Goal: Task Accomplishment & Management: Use online tool/utility

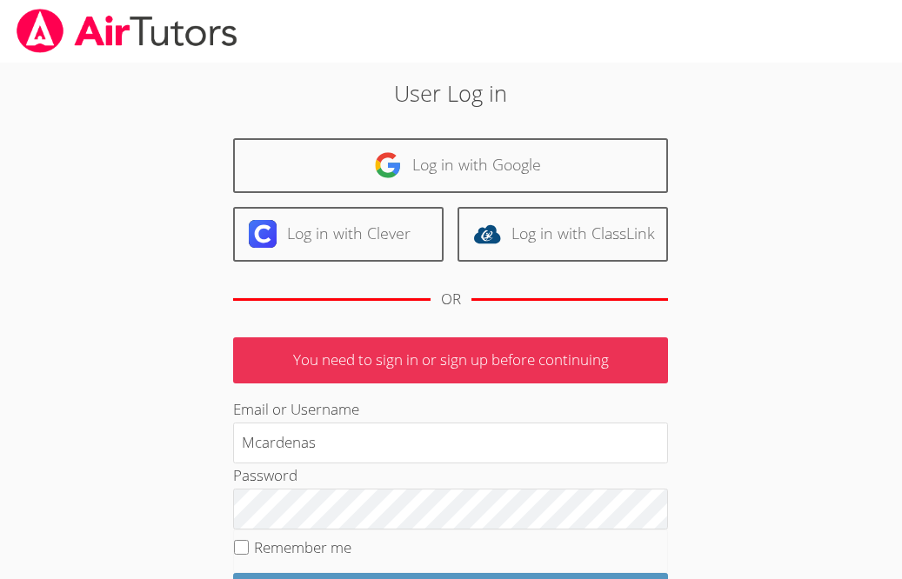
type input "Mcardenas"
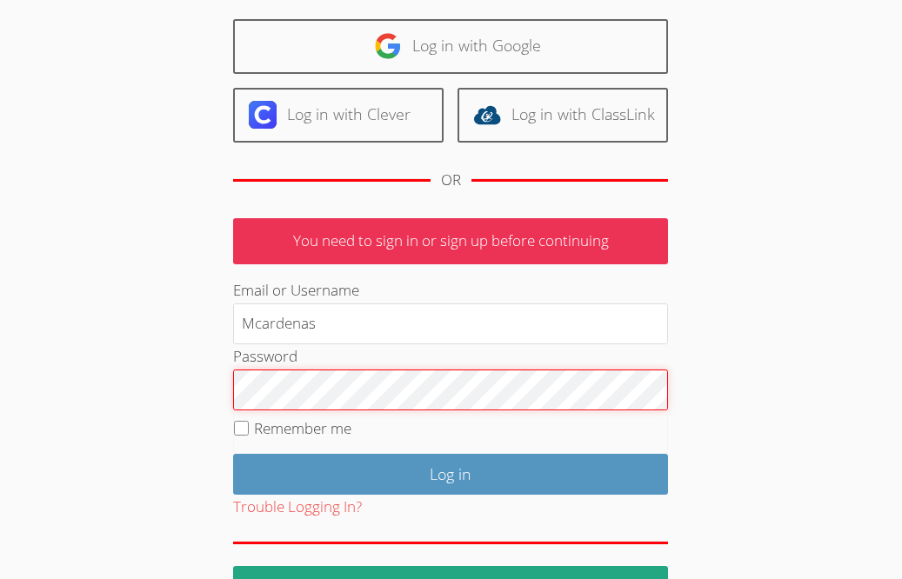
scroll to position [139, 0]
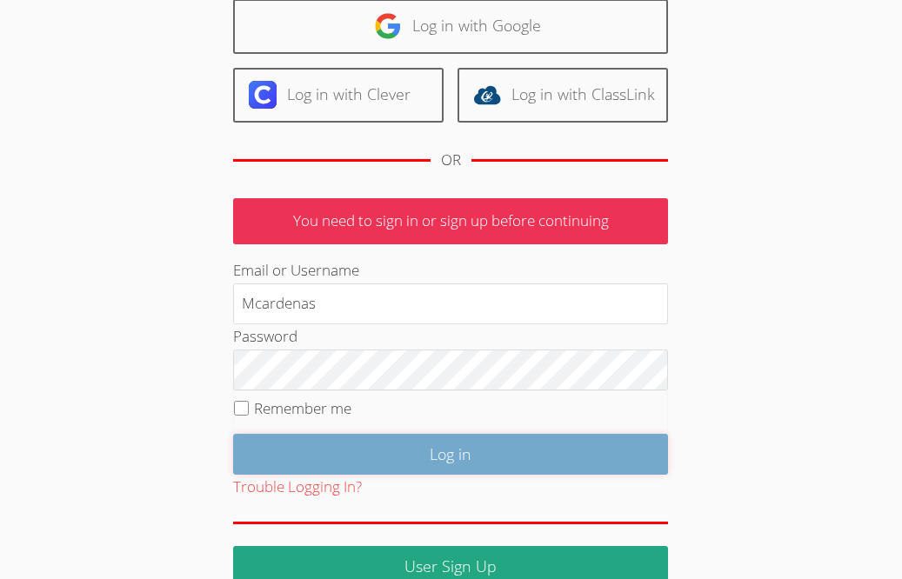
click at [317, 455] on input "Log in" at bounding box center [450, 454] width 435 height 41
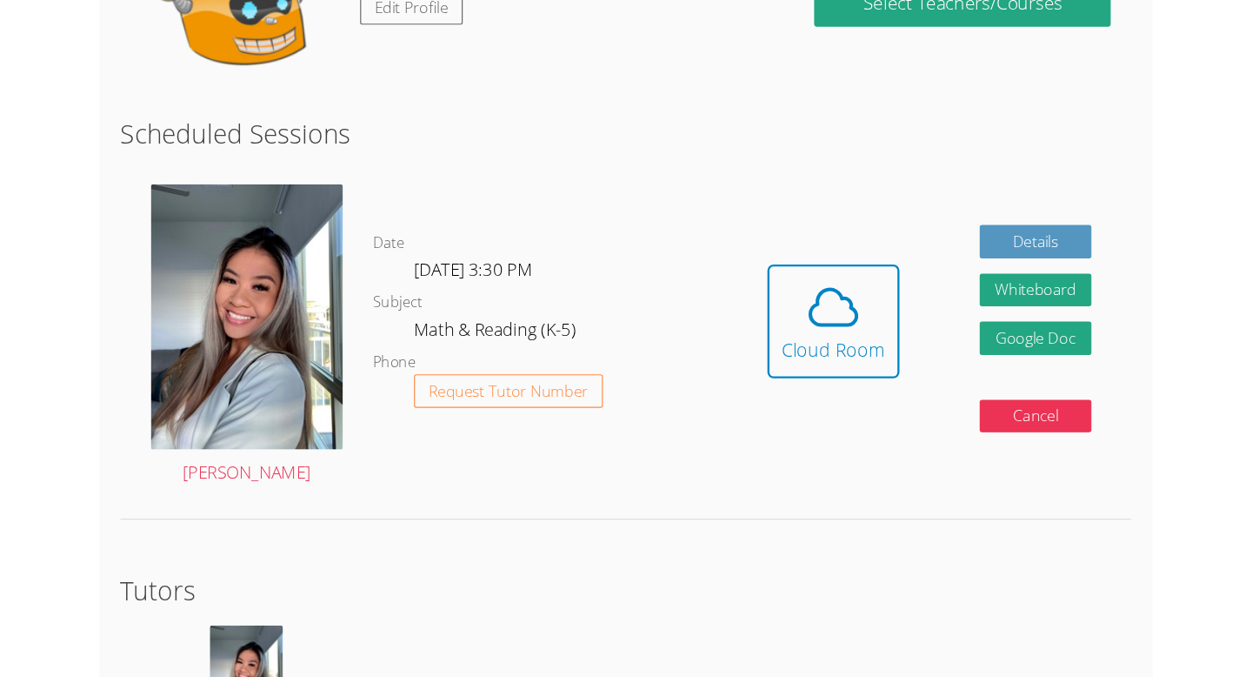
scroll to position [360, 0]
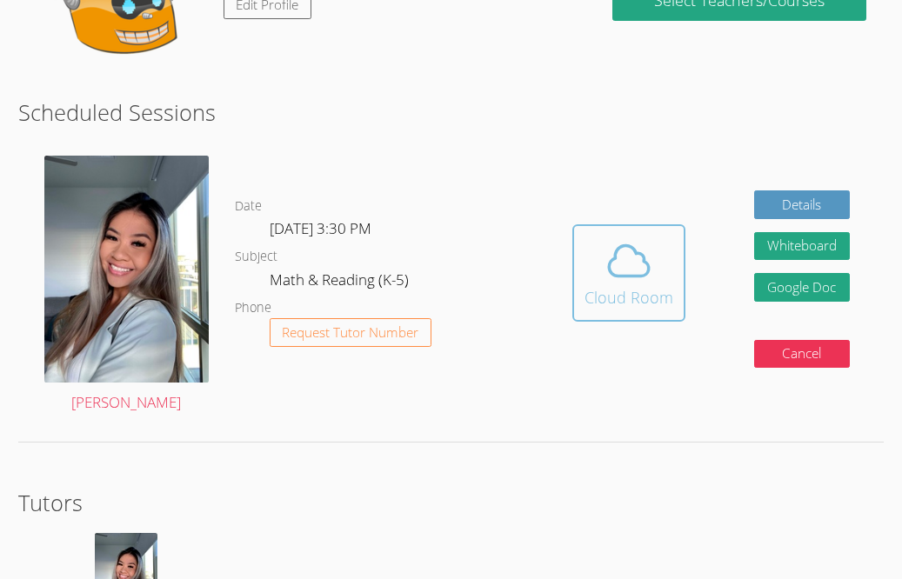
click at [633, 298] on div "Cloud Room" at bounding box center [628, 297] width 89 height 24
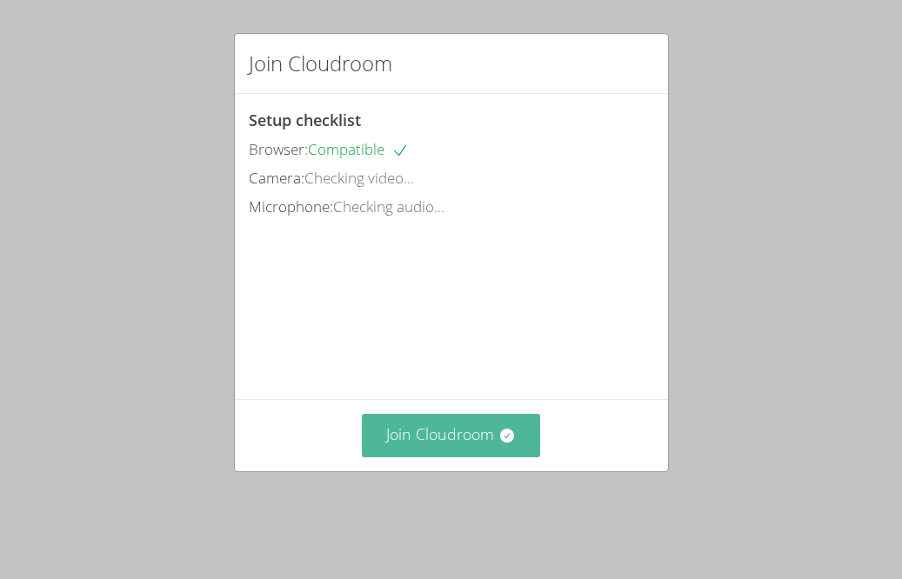
click at [440, 457] on button "Join Cloudroom" at bounding box center [451, 435] width 178 height 43
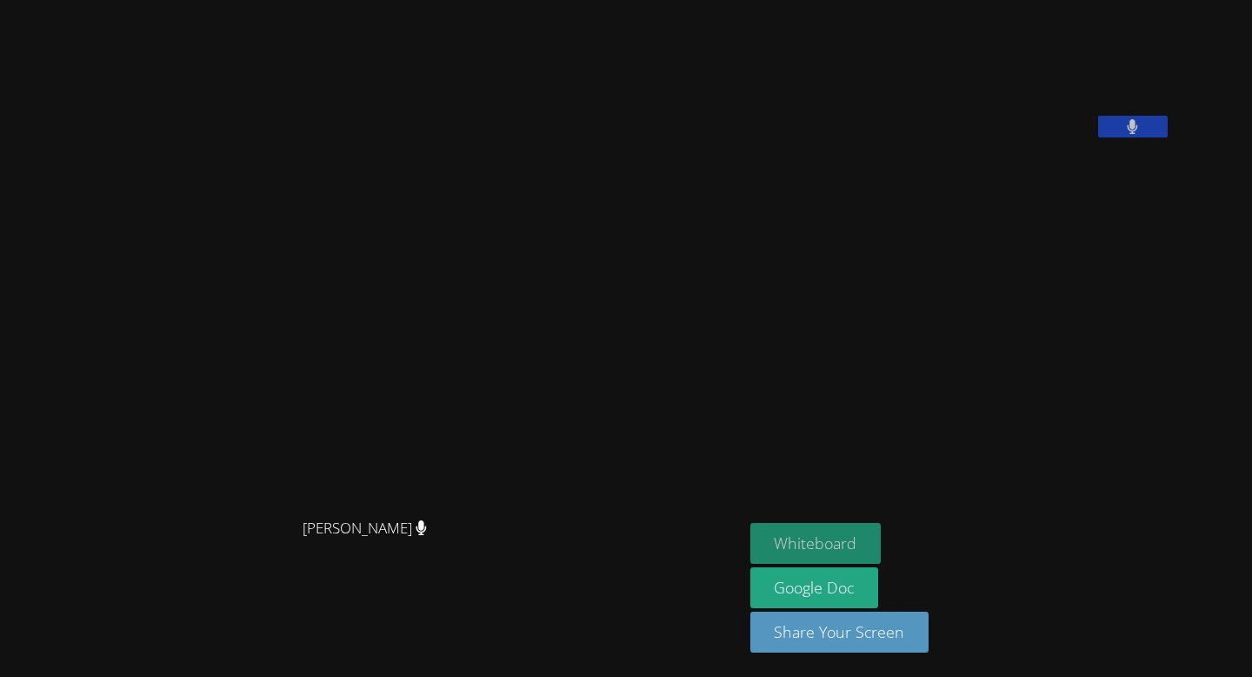
click at [759, 531] on button "Whiteboard" at bounding box center [815, 543] width 131 height 41
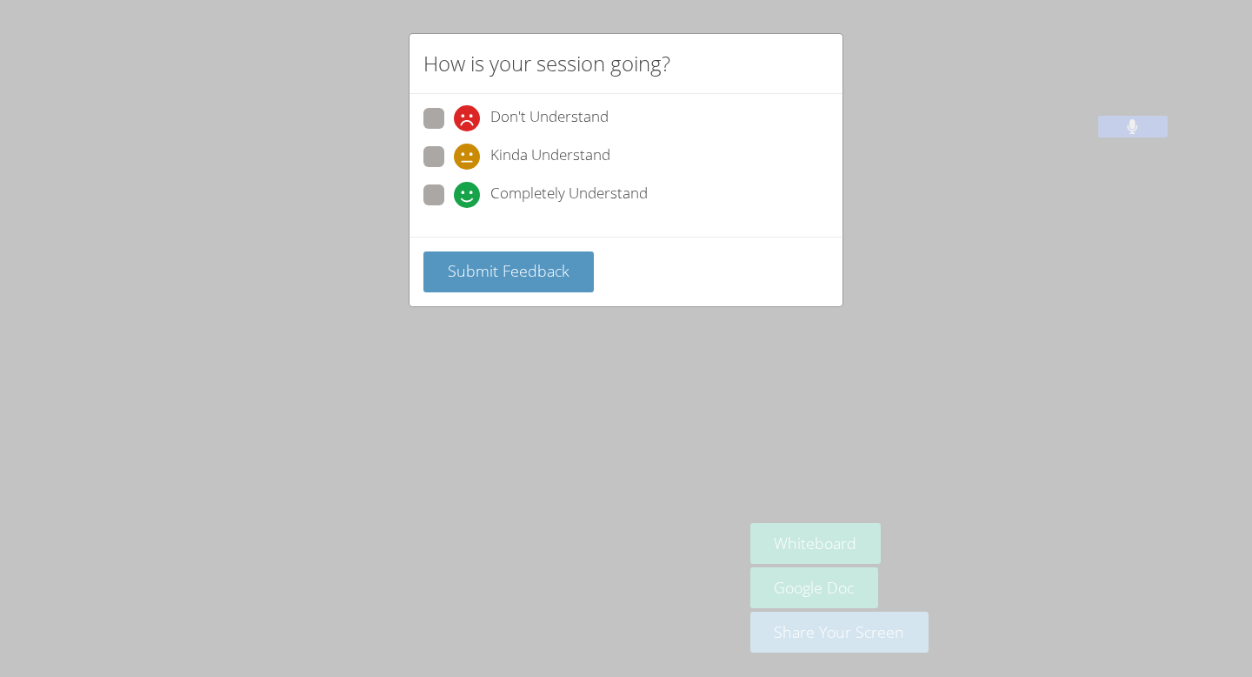
click at [454, 208] on span at bounding box center [454, 208] width 0 height 0
click at [454, 194] on input "Completely Understand" at bounding box center [461, 191] width 15 height 15
radio input "true"
click at [484, 263] on span "Submit Feedback" at bounding box center [509, 270] width 122 height 21
